Goal: Complete application form

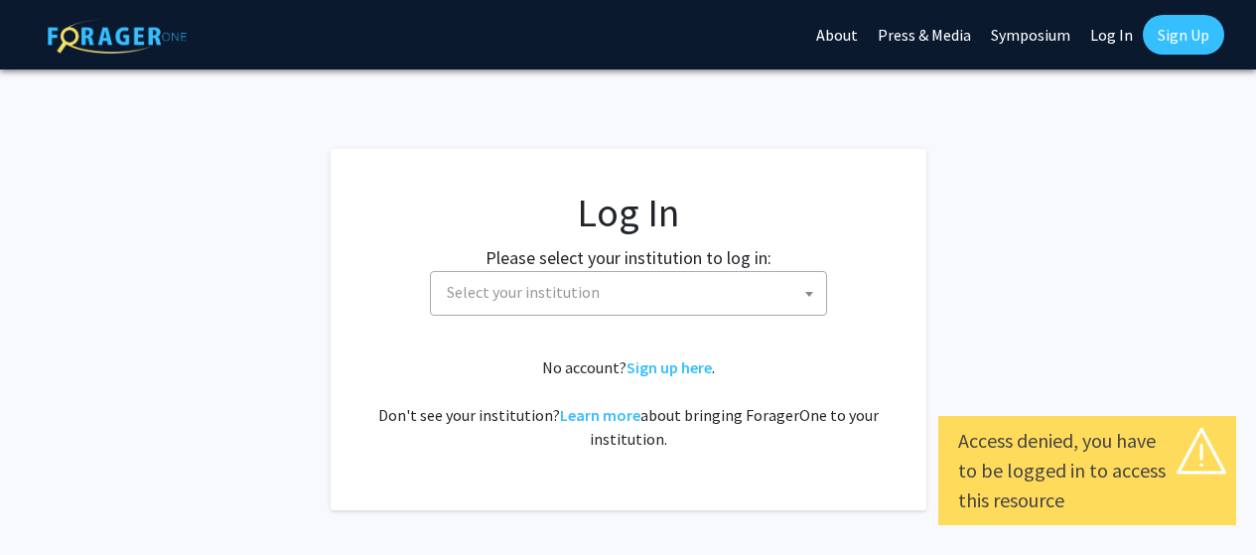
select select
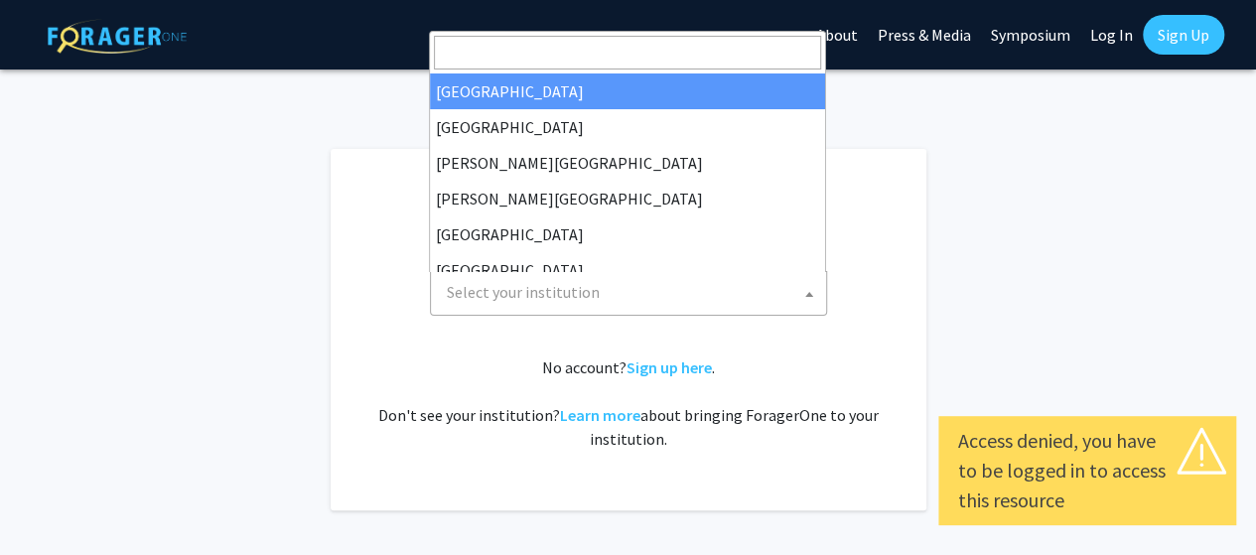
click at [677, 297] on span "Select your institution" at bounding box center [632, 292] width 387 height 41
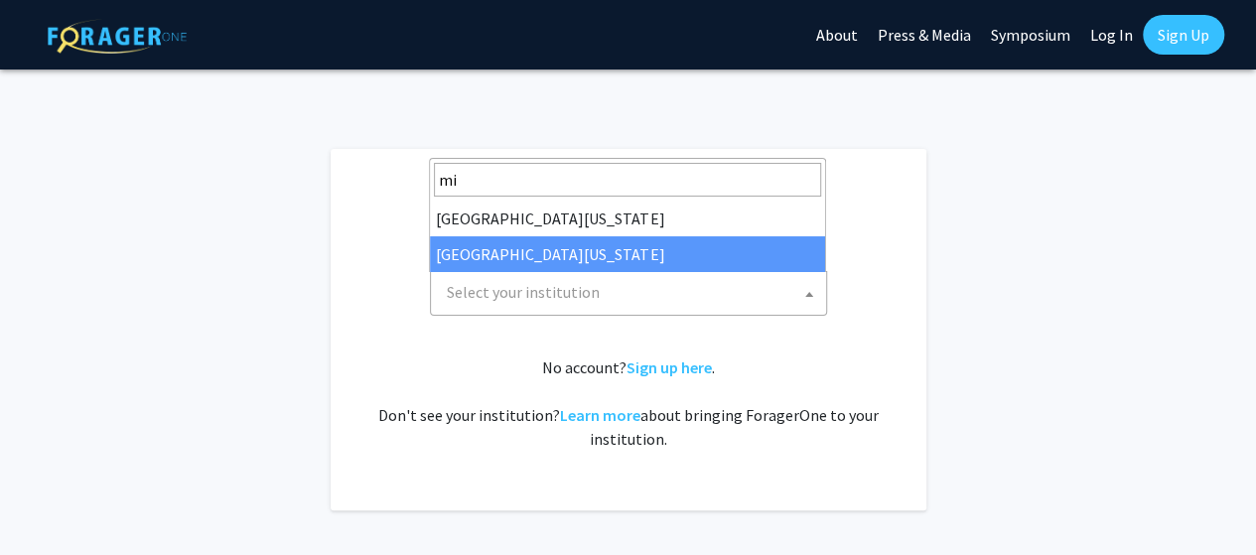
type input "mi"
select select "33"
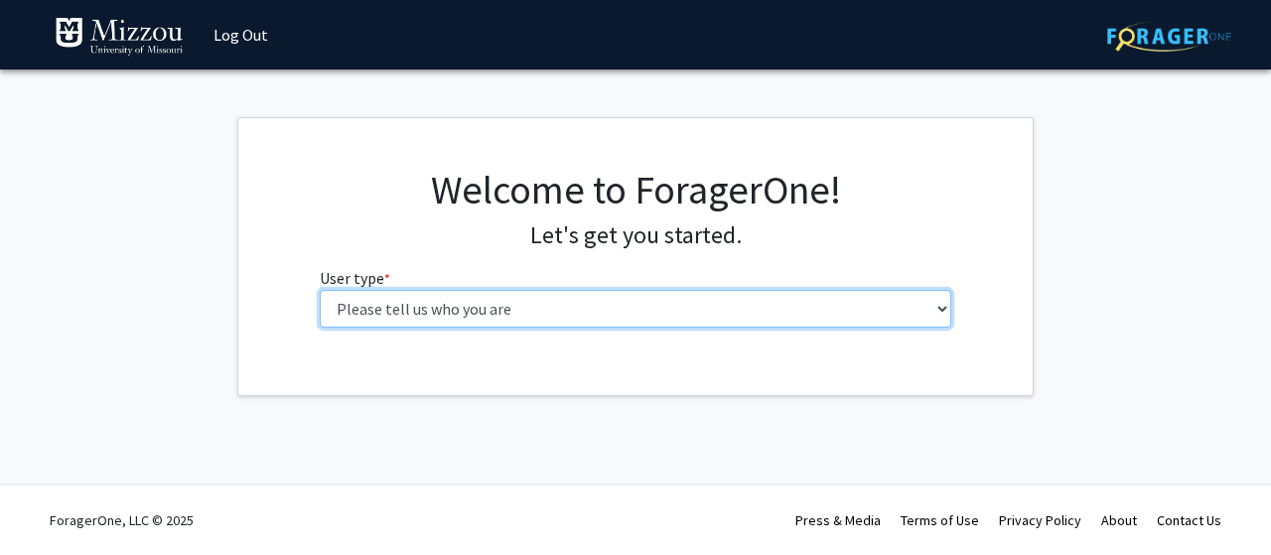
click at [913, 325] on select "Please tell us who you are Undergraduate Student Master's Student Doctoral Cand…" at bounding box center [636, 309] width 632 height 38
click at [717, 318] on select "Please tell us who you are Undergraduate Student Master's Student Doctoral Cand…" at bounding box center [636, 309] width 632 height 38
click at [753, 309] on select "Please tell us who you are Undergraduate Student Master's Student Doctoral Cand…" at bounding box center [636, 309] width 632 height 38
select select "1: undergrad"
click at [320, 290] on select "Please tell us who you are Undergraduate Student Master's Student Doctoral Cand…" at bounding box center [636, 309] width 632 height 38
